Goal: Task Accomplishment & Management: Manage account settings

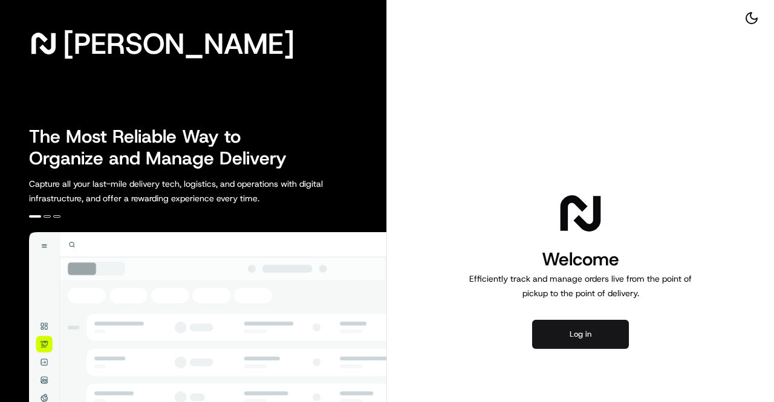
click at [565, 336] on button "Log in" at bounding box center [580, 334] width 97 height 29
